Goal: Task Accomplishment & Management: Manage account settings

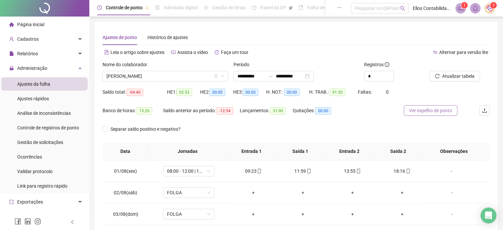
click at [440, 112] on span "Ver espelho de ponto" at bounding box center [430, 110] width 43 height 7
click at [32, 39] on span "Cadastros" at bounding box center [28, 38] width 22 height 5
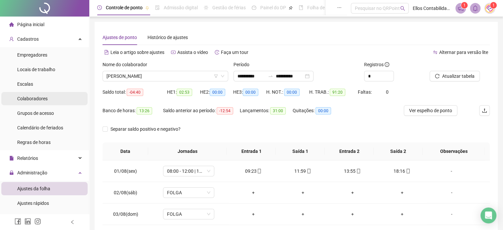
click at [36, 101] on span "Colaboradores" at bounding box center [32, 98] width 30 height 5
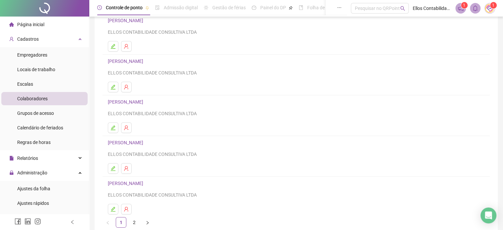
scroll to position [90, 0]
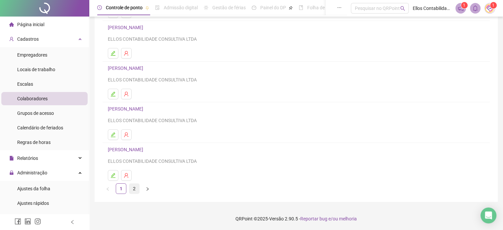
click at [136, 189] on link "2" at bounding box center [134, 189] width 10 height 10
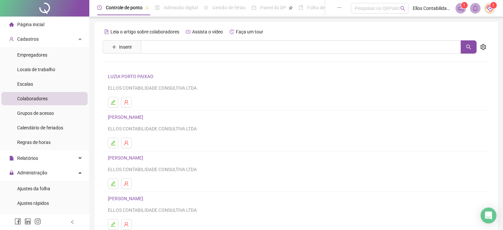
scroll to position [33, 0]
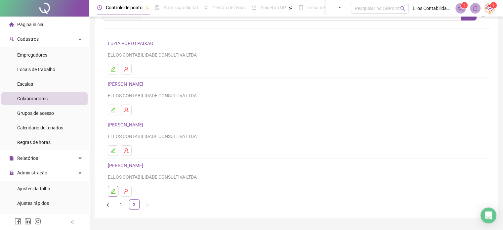
click at [113, 192] on icon "edit" at bounding box center [112, 191] width 5 height 5
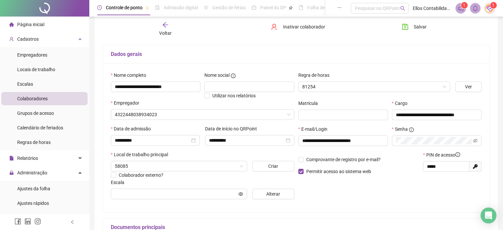
type input "**********"
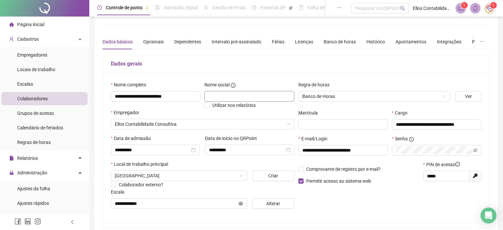
scroll to position [0, 0]
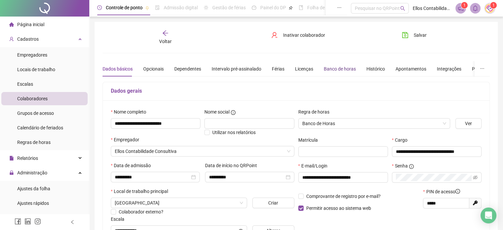
click at [335, 70] on div "Banco de horas" at bounding box center [340, 68] width 32 height 7
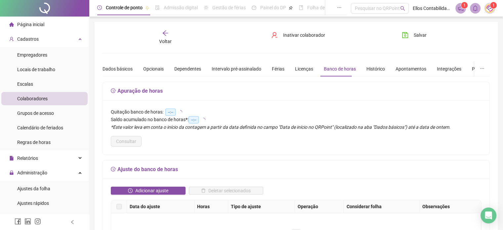
type input "**********"
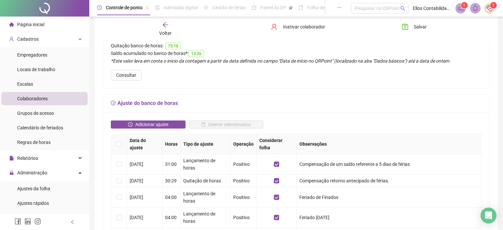
scroll to position [66, 0]
click at [492, 220] on div "Open Intercom Messenger" at bounding box center [489, 216] width 18 height 18
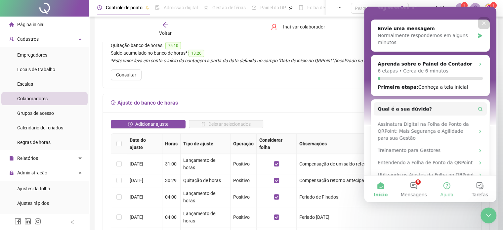
scroll to position [43, 0]
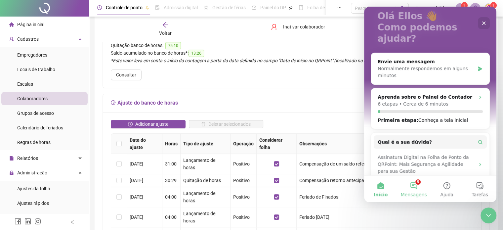
click at [416, 189] on button "5 Mensagens" at bounding box center [413, 189] width 33 height 26
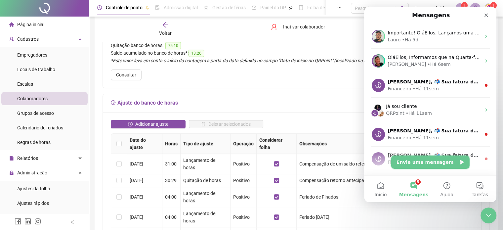
click at [429, 162] on button "Envie uma mensagem" at bounding box center [430, 161] width 78 height 13
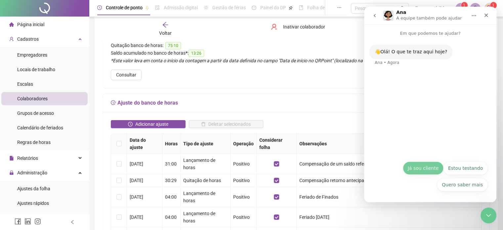
click at [436, 170] on button "Já sou cliente" at bounding box center [423, 167] width 41 height 13
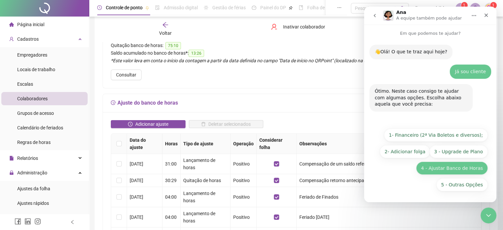
click at [455, 168] on button "4 - Ajustar Banco de Horas" at bounding box center [452, 167] width 72 height 13
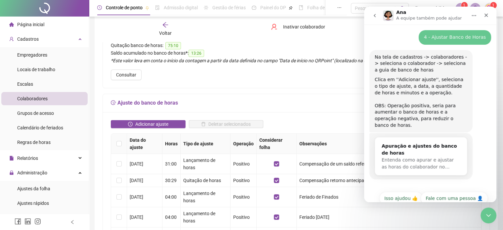
scroll to position [94, 0]
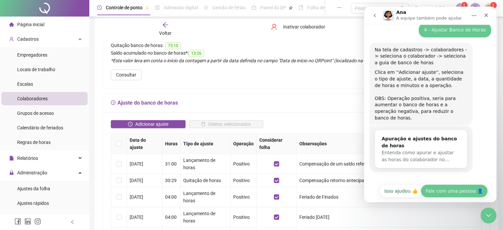
click at [455, 189] on button "Fale com uma pessoa 👤" at bounding box center [454, 190] width 67 height 13
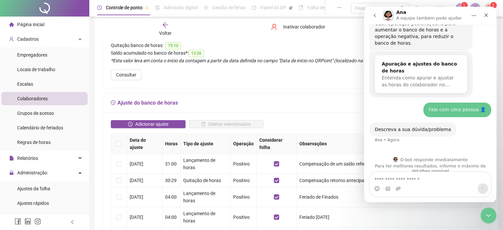
scroll to position [170, 0]
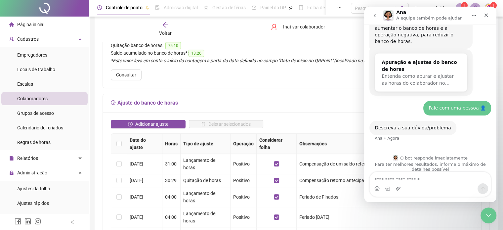
click at [413, 177] on textarea "Envie uma mensagem..." at bounding box center [430, 177] width 121 height 11
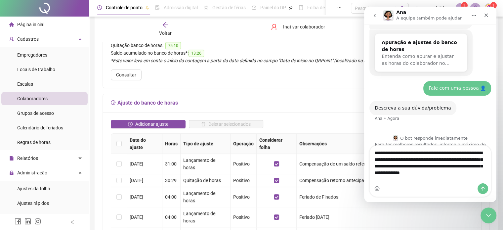
scroll to position [197, 0]
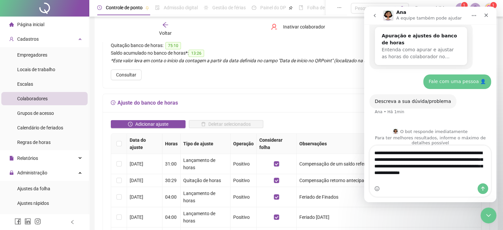
type textarea "**********"
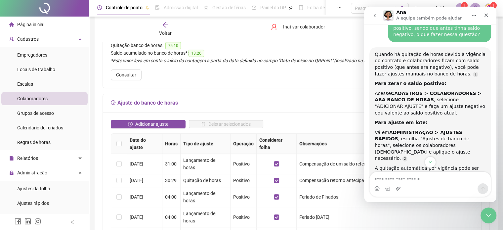
scroll to position [348, 0]
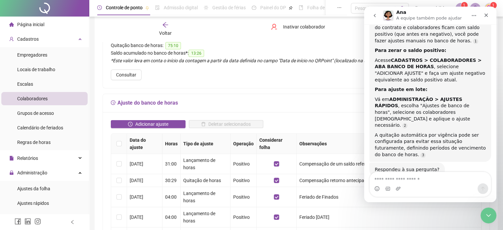
click at [272, 79] on div "Quitação banco de horas: 75:10 Saldo acumulado no banco de horas * : 13:26 *Est…" at bounding box center [296, 61] width 387 height 54
click at [250, 47] on div "Quitação banco de horas: 75:10" at bounding box center [296, 46] width 371 height 8
click at [488, 16] on icon "Fechar" at bounding box center [486, 15] width 5 height 5
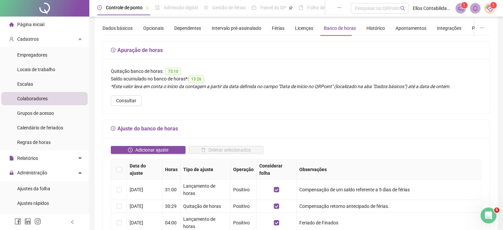
scroll to position [0, 0]
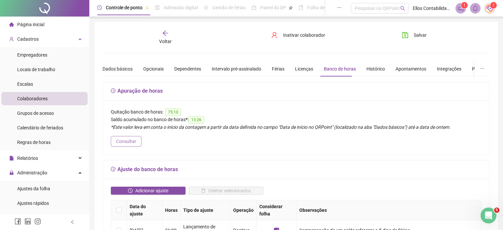
click at [130, 140] on span "Consultar" at bounding box center [126, 141] width 20 height 7
click at [33, 174] on span "Administração" at bounding box center [32, 172] width 30 height 5
click at [34, 177] on span "Administração" at bounding box center [28, 172] width 38 height 13
click at [37, 188] on span "Ajustes da folha" at bounding box center [33, 188] width 33 height 5
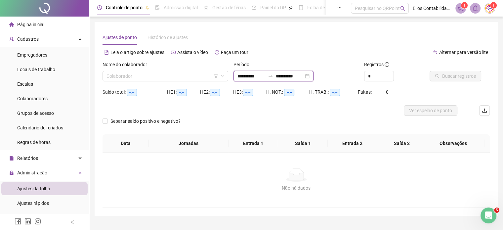
click at [295, 78] on input "**********" at bounding box center [290, 75] width 28 height 7
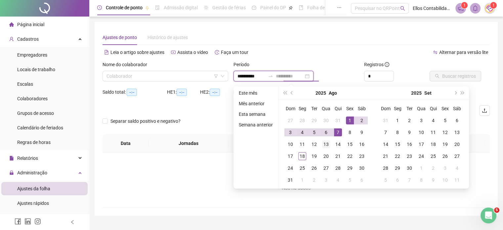
type input "**********"
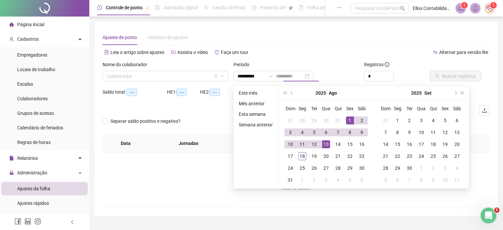
click at [324, 145] on div "13" at bounding box center [326, 144] width 8 height 8
click at [302, 37] on div "Ajustes de ponto Histórico de ajustes" at bounding box center [296, 37] width 387 height 15
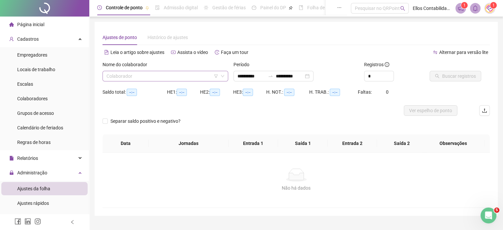
click at [159, 76] on input "search" at bounding box center [163, 76] width 112 height 10
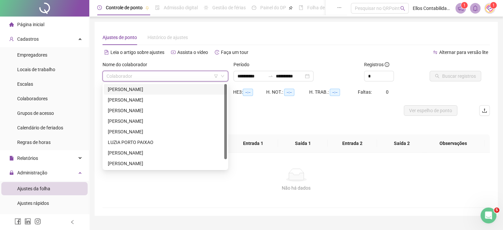
click at [129, 88] on div "[PERSON_NAME]" at bounding box center [165, 89] width 115 height 7
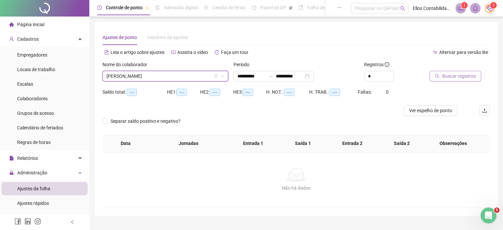
click at [446, 75] on span "Buscar registros" at bounding box center [459, 75] width 34 height 7
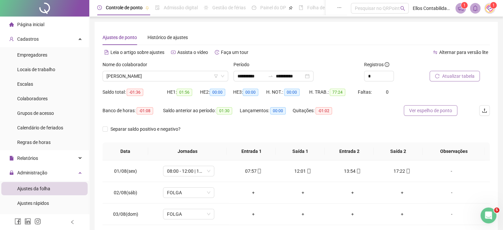
click at [446, 112] on span "Ver espelho de ponto" at bounding box center [430, 110] width 43 height 7
click at [248, 77] on input "**********" at bounding box center [252, 75] width 28 height 7
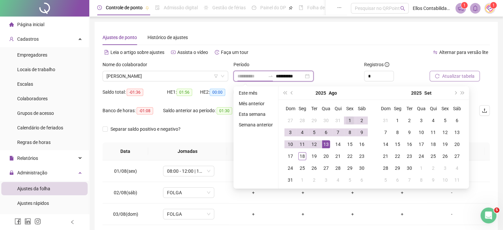
type input "**********"
click at [352, 119] on div "1" at bounding box center [350, 120] width 8 height 8
type input "**********"
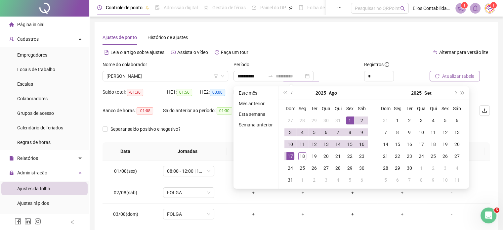
click at [292, 156] on div "17" at bounding box center [290, 156] width 8 height 8
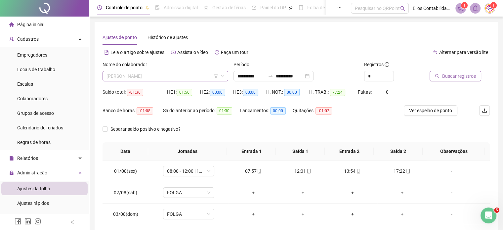
click at [171, 75] on span "[PERSON_NAME]" at bounding box center [166, 76] width 118 height 10
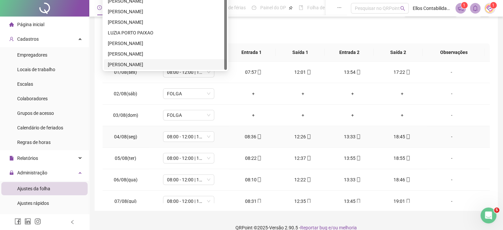
scroll to position [99, 0]
click at [148, 64] on div "[PERSON_NAME]" at bounding box center [165, 64] width 115 height 7
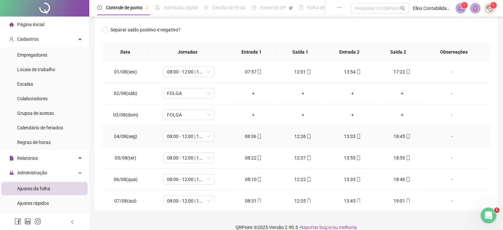
scroll to position [0, 0]
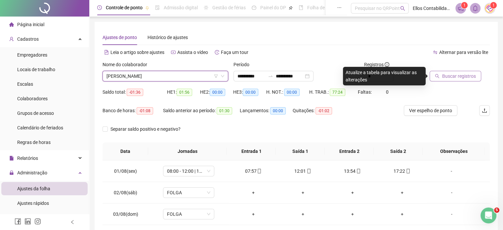
click at [451, 77] on span "Buscar registros" at bounding box center [459, 75] width 34 height 7
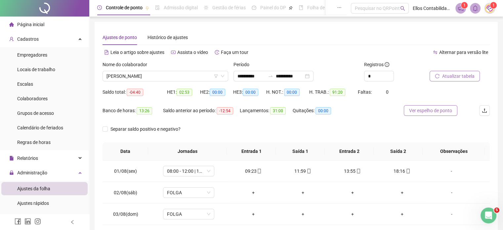
click at [421, 110] on span "Ver espelho de ponto" at bounding box center [430, 110] width 43 height 7
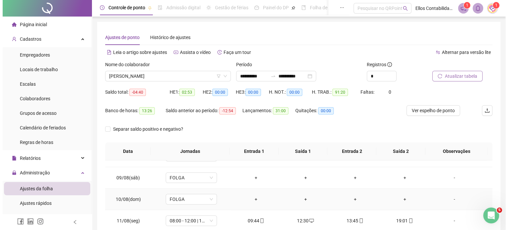
scroll to position [223, 0]
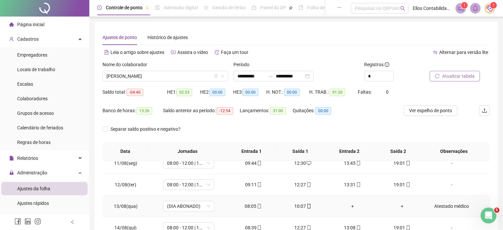
click at [446, 202] on div "Atestado médico" at bounding box center [451, 205] width 39 height 7
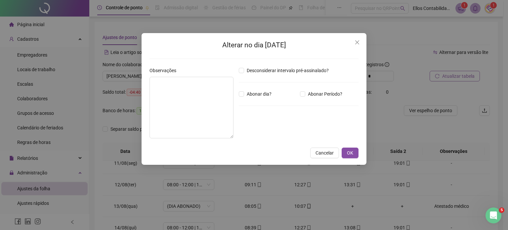
type textarea "**********"
drag, startPoint x: 261, startPoint y: 132, endPoint x: 210, endPoint y: 142, distance: 52.3
click at [210, 142] on div "**********" at bounding box center [254, 105] width 214 height 77
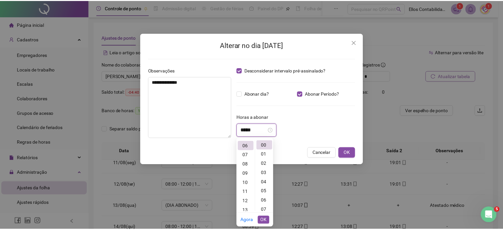
scroll to position [56, 0]
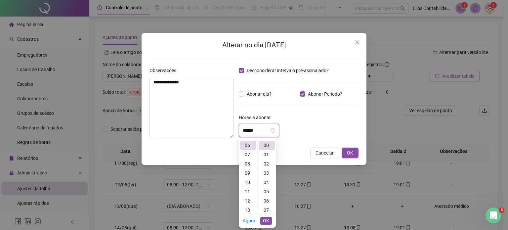
type input "*****"
click at [345, 123] on div "Horas a abonar" at bounding box center [299, 119] width 120 height 10
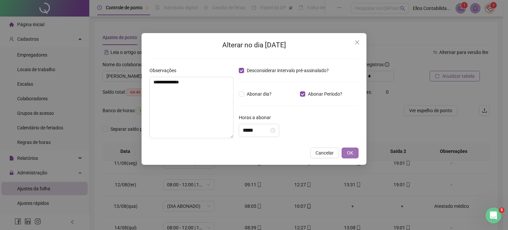
click at [350, 155] on span "OK" at bounding box center [350, 152] width 6 height 7
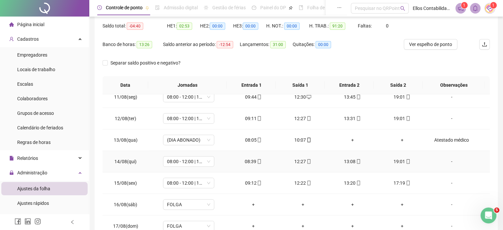
scroll to position [58, 0]
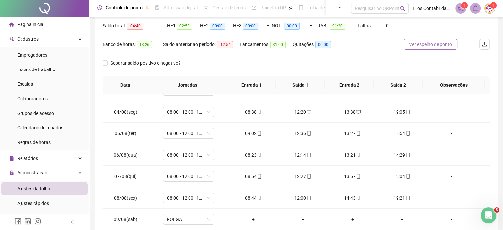
click at [431, 46] on span "Ver espelho de ponto" at bounding box center [430, 44] width 43 height 7
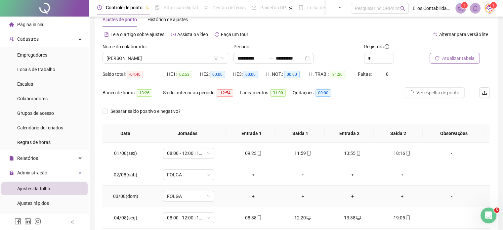
scroll to position [0, 0]
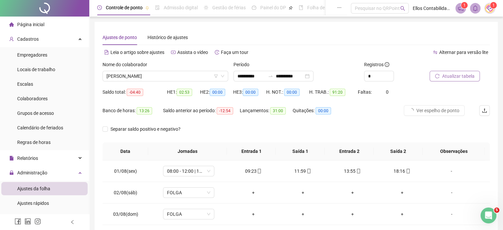
drag, startPoint x: 457, startPoint y: 84, endPoint x: 458, endPoint y: 77, distance: 6.8
click at [457, 84] on div "Atualizar tabela" at bounding box center [459, 74] width 65 height 26
click at [464, 71] on button "Atualizar tabela" at bounding box center [455, 76] width 50 height 11
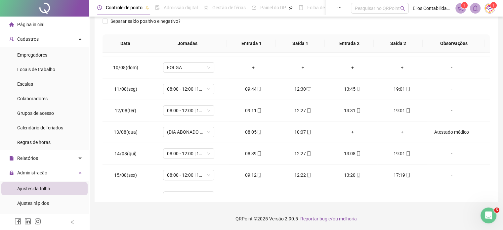
scroll to position [198, 0]
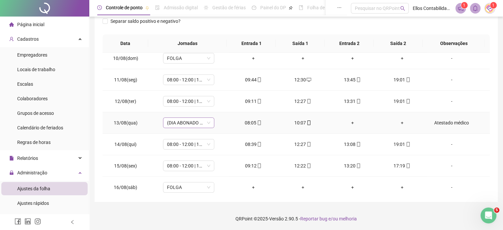
click at [206, 122] on span "(DIA ABONADO PARCIALMENTE)" at bounding box center [188, 123] width 43 height 10
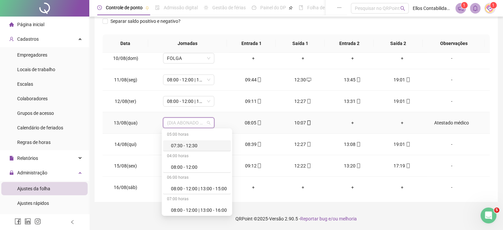
scroll to position [0, 0]
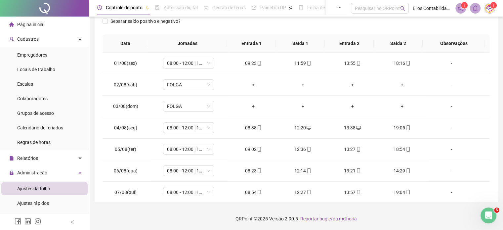
click at [36, 190] on span "Ajustes da folha" at bounding box center [33, 188] width 33 height 5
click at [29, 205] on span "Ajustes rápidos" at bounding box center [33, 202] width 32 height 5
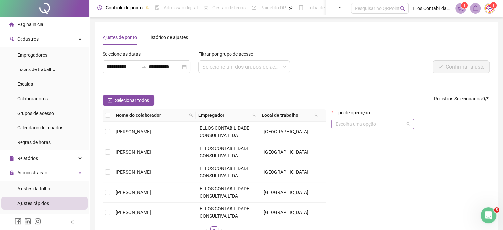
click at [373, 128] on input "search" at bounding box center [369, 124] width 69 height 10
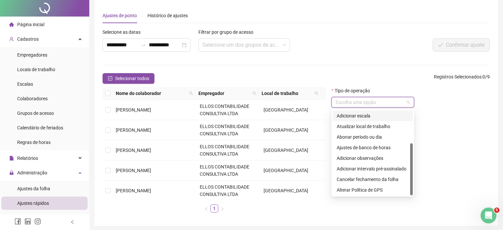
scroll to position [33, 0]
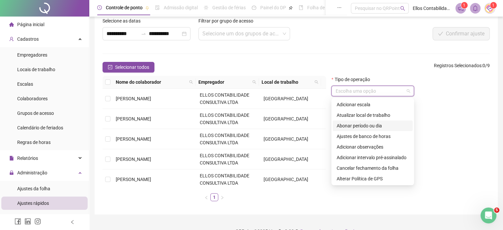
click at [378, 127] on div "Abonar período ou dia" at bounding box center [373, 125] width 72 height 7
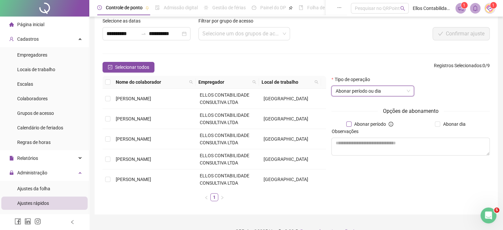
click at [361, 123] on span "Abonar período" at bounding box center [370, 123] width 37 height 7
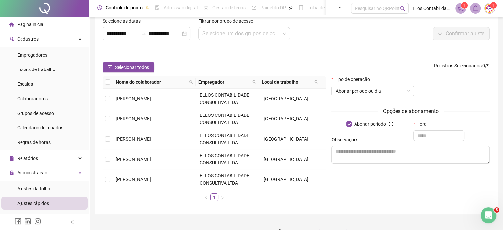
click at [422, 136] on div "Observações" at bounding box center [410, 141] width 158 height 10
click at [422, 137] on div "Observações" at bounding box center [410, 141] width 158 height 10
click at [362, 190] on div "Tipo de operação Abonar período ou dia Opções de abonamento Abonar período Hora…" at bounding box center [411, 141] width 164 height 131
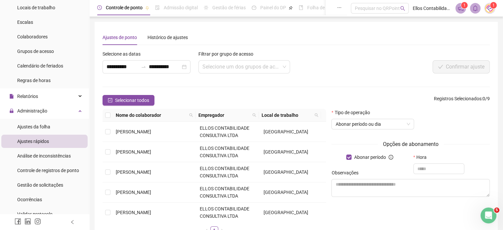
scroll to position [66, 0]
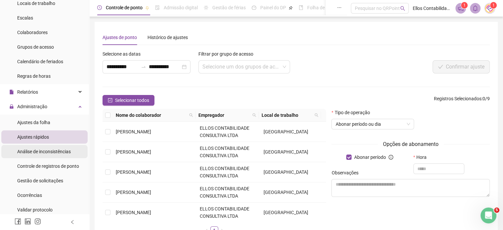
click at [41, 152] on span "Análise de inconsistências" at bounding box center [44, 151] width 54 height 5
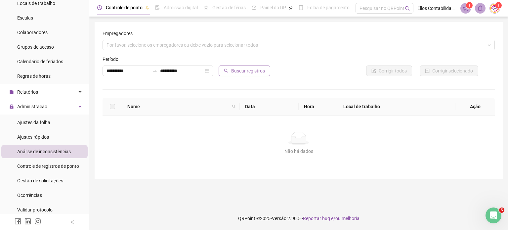
click at [240, 72] on span "Buscar registros" at bounding box center [248, 70] width 34 height 7
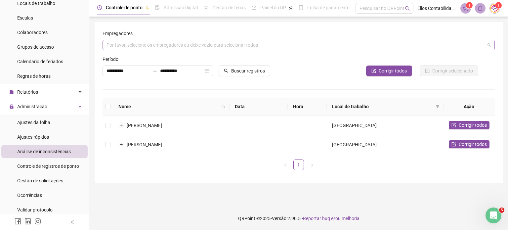
click at [211, 45] on div "Por favor, selecione os empregadores ou deixe vazio para selecionar todos" at bounding box center [299, 45] width 392 height 11
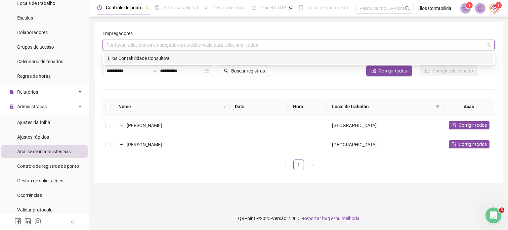
click at [183, 58] on div "Ellos Contabilidade Consultiva" at bounding box center [299, 58] width 382 height 7
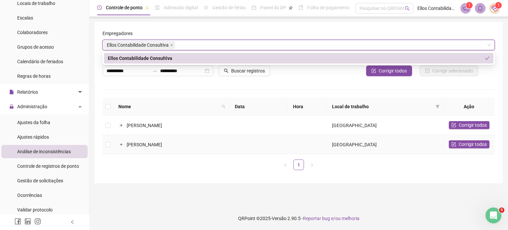
click at [396, 143] on td "[GEOGRAPHIC_DATA]" at bounding box center [385, 144] width 117 height 19
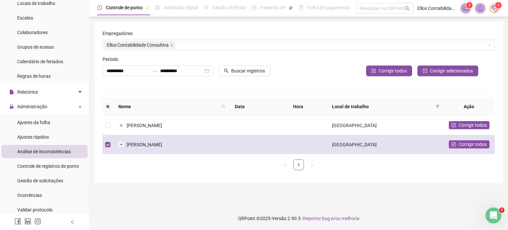
click at [396, 143] on td "[GEOGRAPHIC_DATA]" at bounding box center [385, 144] width 117 height 19
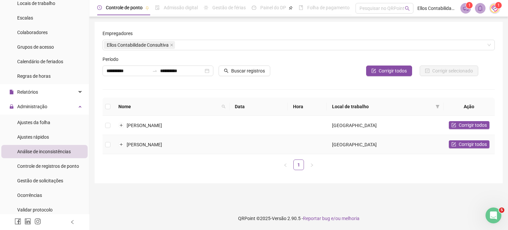
click at [396, 143] on td "[GEOGRAPHIC_DATA]" at bounding box center [385, 144] width 117 height 19
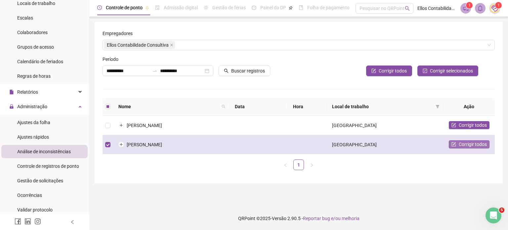
click at [467, 143] on span "Corrigir todos" at bounding box center [473, 144] width 28 height 7
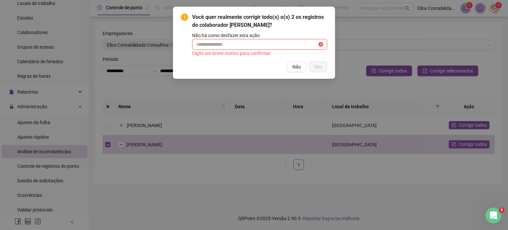
click at [244, 45] on input "text" at bounding box center [256, 44] width 121 height 7
click at [218, 45] on input "text" at bounding box center [256, 44] width 121 height 7
drag, startPoint x: 198, startPoint y: 47, endPoint x: 200, endPoint y: 54, distance: 6.7
click at [199, 48] on input "text" at bounding box center [256, 44] width 121 height 7
click at [203, 60] on div "Você quer realmente corrigir todo(s) o(s) 2 os registros do colaborador [PERSON…" at bounding box center [254, 42] width 146 height 59
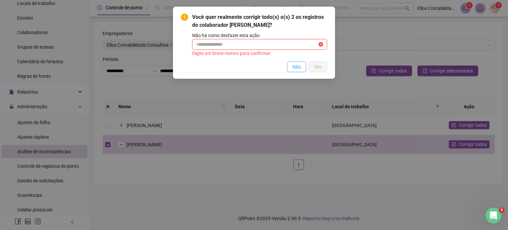
click at [293, 67] on span "Não" at bounding box center [296, 66] width 9 height 7
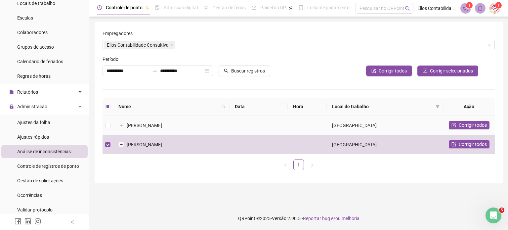
click at [472, 120] on td "Corrigir todos" at bounding box center [469, 125] width 51 height 19
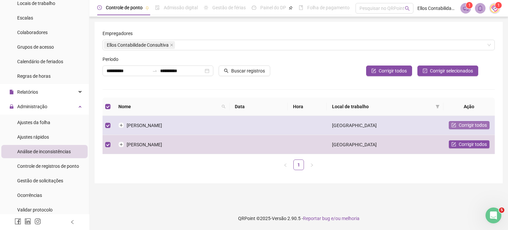
click at [473, 122] on span "Corrigir todos" at bounding box center [473, 124] width 28 height 7
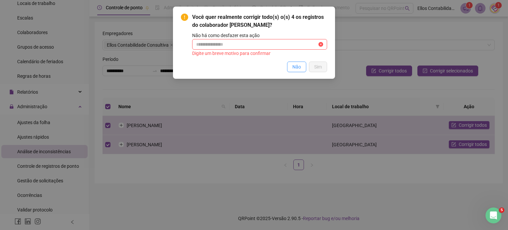
click at [297, 69] on span "Não" at bounding box center [296, 66] width 9 height 7
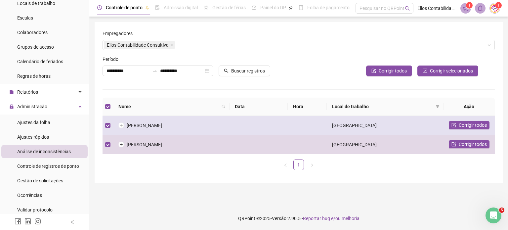
click at [276, 119] on td at bounding box center [259, 125] width 58 height 19
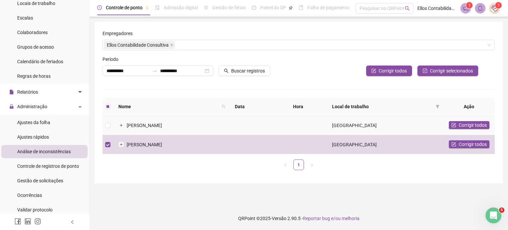
click at [279, 124] on td at bounding box center [259, 125] width 58 height 19
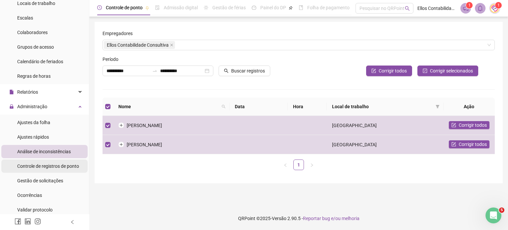
click at [49, 166] on span "Controle de registros de ponto" at bounding box center [48, 165] width 62 height 5
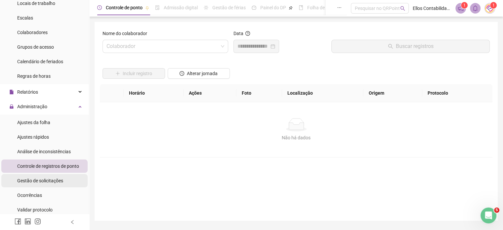
click at [49, 181] on span "Gestão de solicitações" at bounding box center [40, 180] width 46 height 5
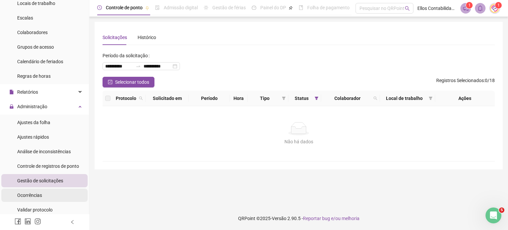
click at [53, 196] on li "Ocorrências" at bounding box center [44, 195] width 86 height 13
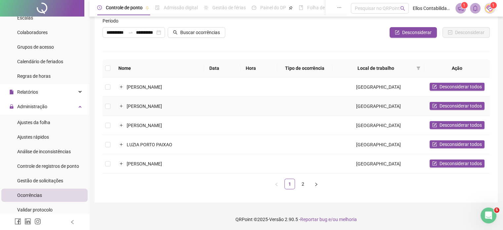
scroll to position [44, 0]
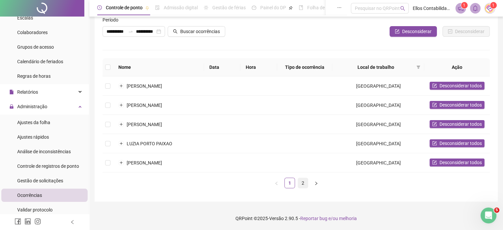
click at [302, 183] on link "2" at bounding box center [303, 183] width 10 height 10
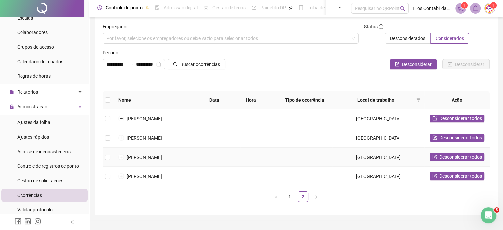
scroll to position [0, 0]
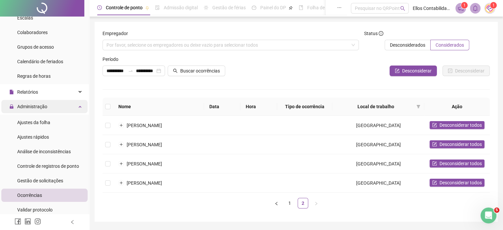
click at [32, 105] on span "Administração" at bounding box center [32, 106] width 30 height 5
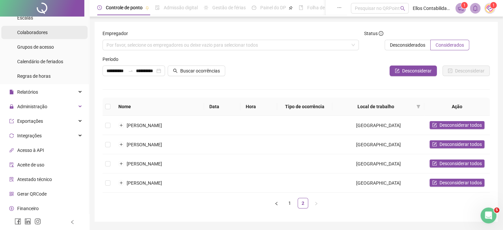
click at [42, 32] on span "Colaboradores" at bounding box center [32, 32] width 30 height 5
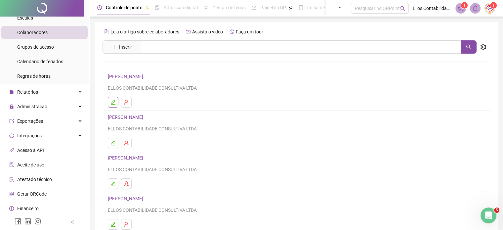
click at [112, 102] on icon "edit" at bounding box center [112, 102] width 5 height 5
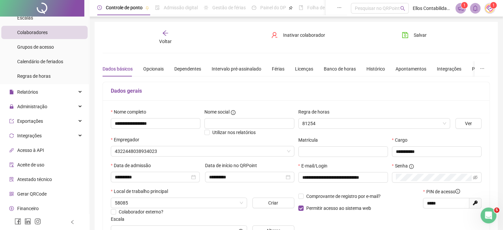
type input "**********"
click at [338, 66] on div "Banco de horas" at bounding box center [340, 68] width 32 height 7
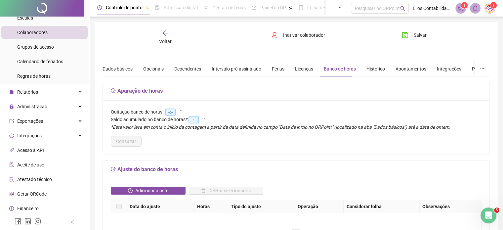
type input "**********"
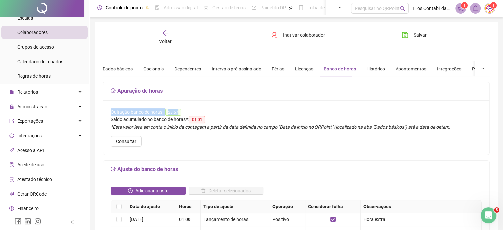
drag, startPoint x: 185, startPoint y: 110, endPoint x: 98, endPoint y: 112, distance: 87.4
click at [168, 32] on icon "arrow-left" at bounding box center [165, 33] width 7 height 7
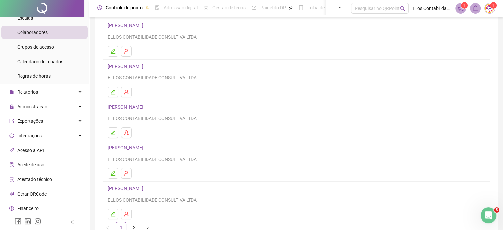
scroll to position [66, 0]
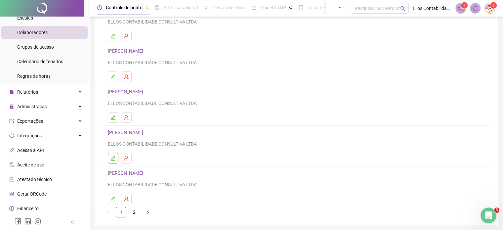
click at [113, 158] on icon "edit" at bounding box center [113, 158] width 5 height 5
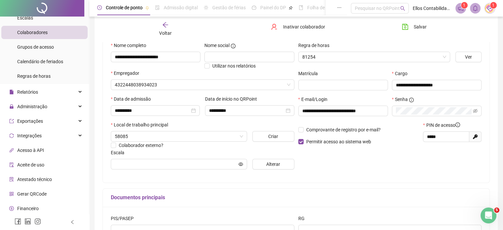
scroll to position [69, 0]
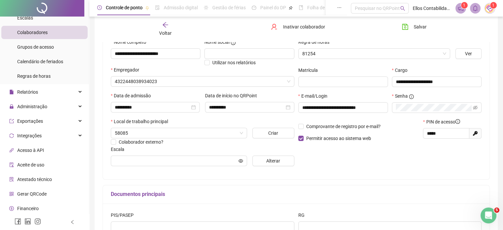
type input "**********"
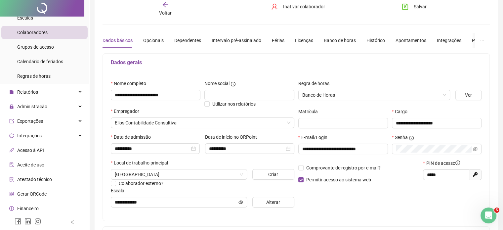
scroll to position [0, 0]
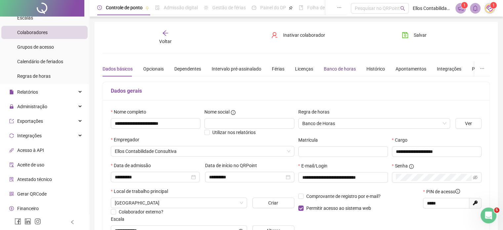
click at [349, 66] on div "Banco de horas" at bounding box center [340, 68] width 32 height 7
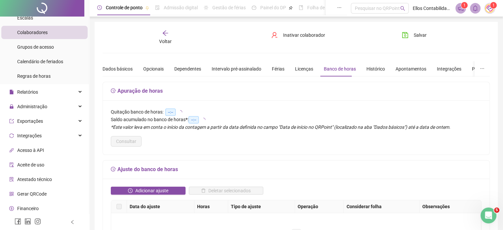
type input "**********"
